Goal: Navigation & Orientation: Find specific page/section

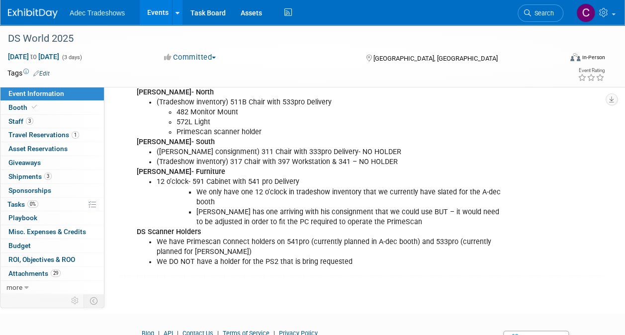
scroll to position [647, 0]
click at [154, 16] on link "Events" at bounding box center [158, 12] width 36 height 25
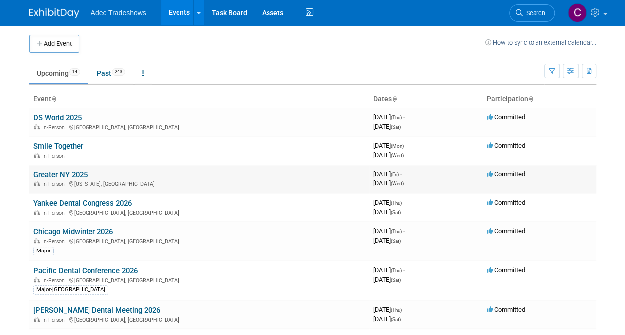
click at [70, 177] on link "Greater NY 2025" at bounding box center [60, 175] width 54 height 9
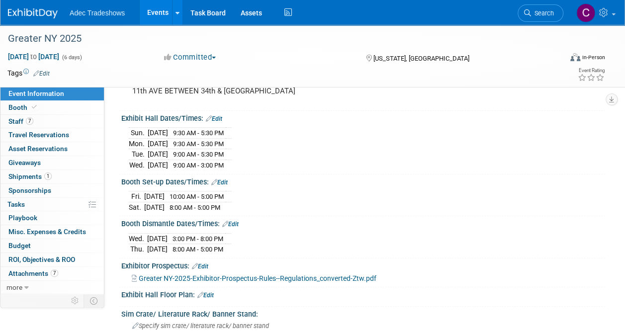
scroll to position [299, 0]
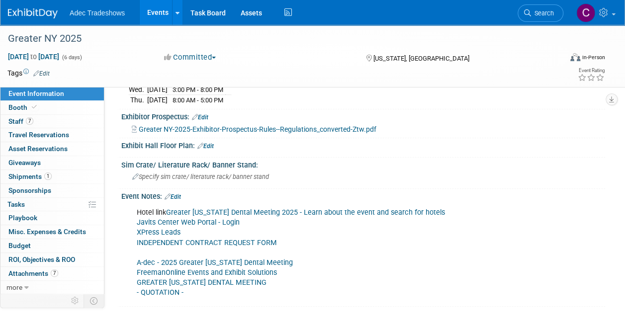
click at [175, 271] on link "FreemanOnline Events and Exhibit Solutions" at bounding box center [207, 273] width 140 height 8
